Goal: Task Accomplishment & Management: Complete application form

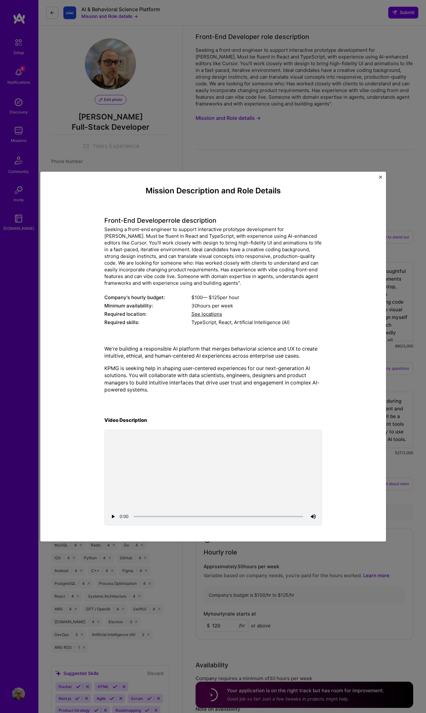
select select "US"
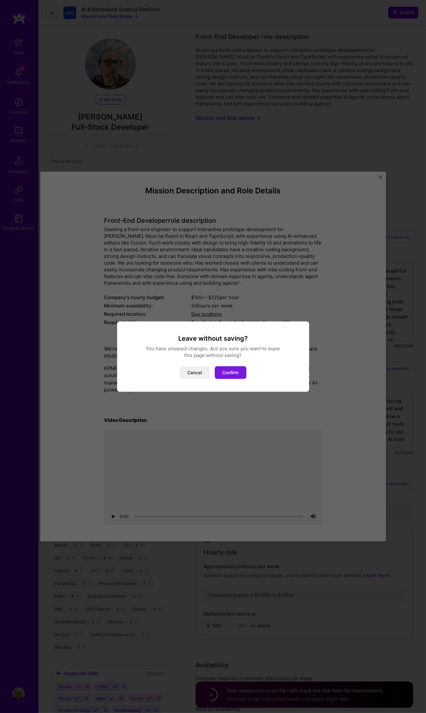
click at [224, 373] on button "Confirm" at bounding box center [231, 372] width 32 height 13
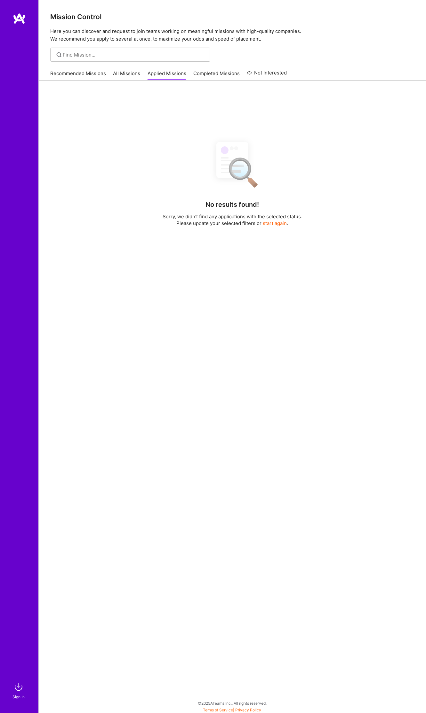
click at [74, 75] on link "Recommended Missions" at bounding box center [78, 75] width 56 height 11
